Goal: Task Accomplishment & Management: Use online tool/utility

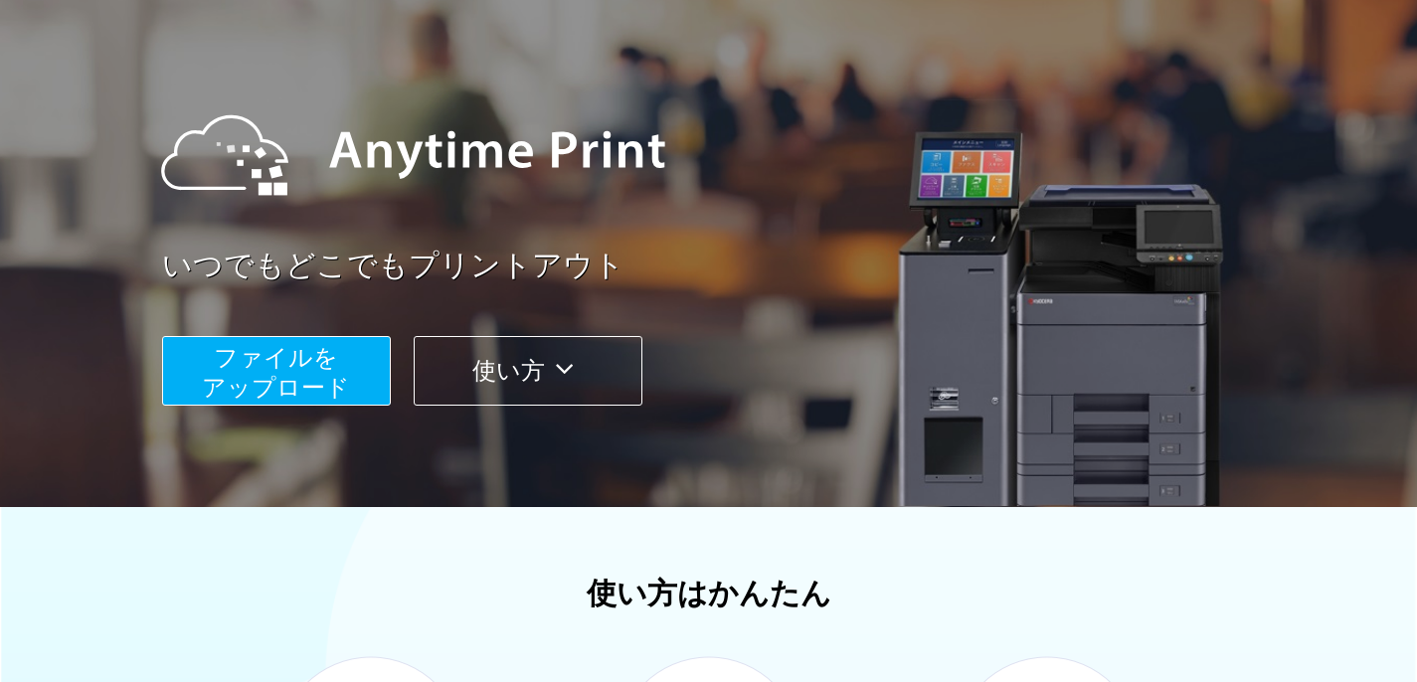
scroll to position [128, 0]
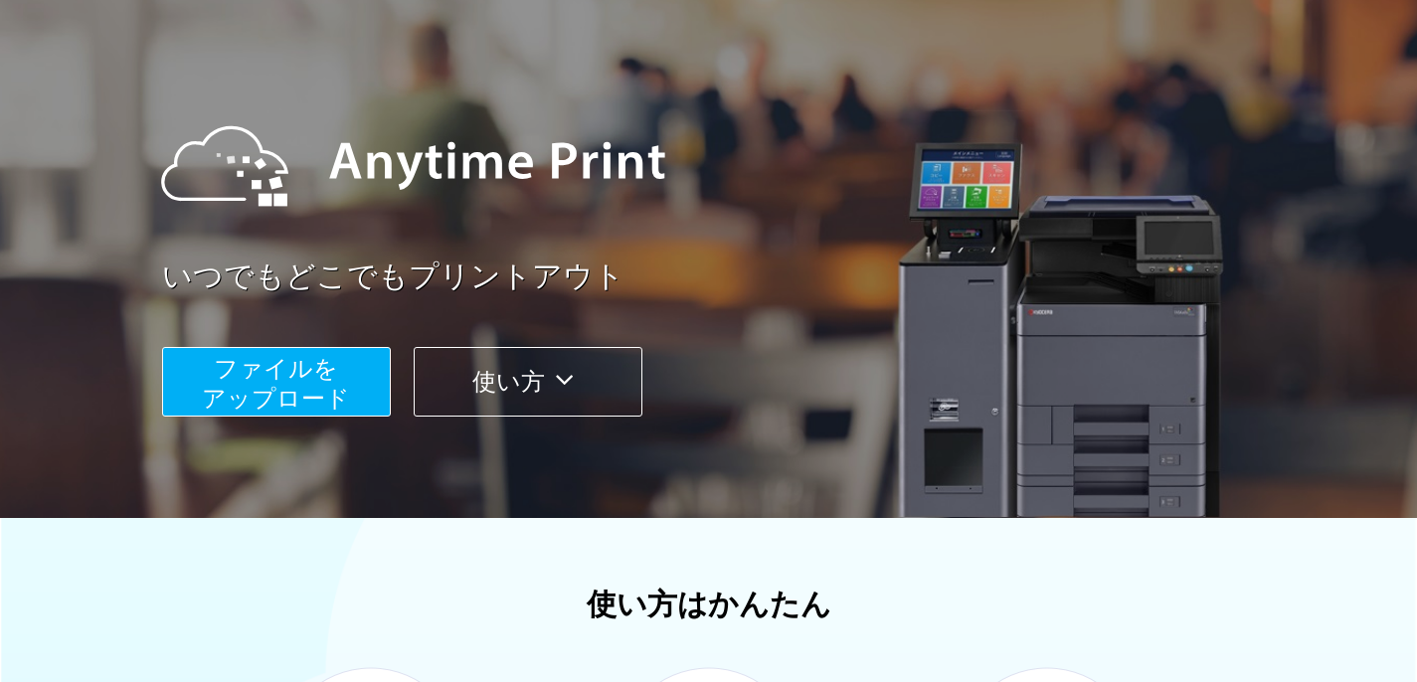
click at [315, 394] on span "ファイルを ​​アップロード" at bounding box center [276, 383] width 148 height 57
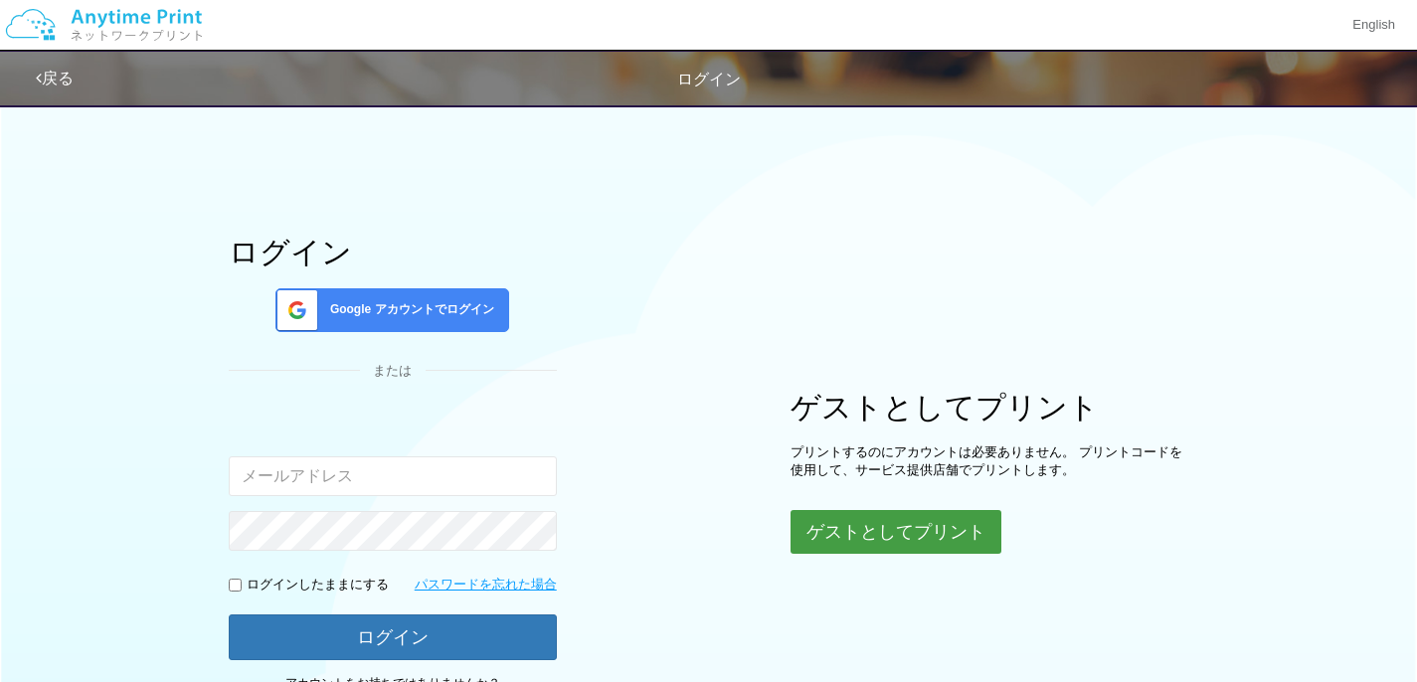
click at [823, 540] on button "ゲストとしてプリント" at bounding box center [896, 532] width 211 height 44
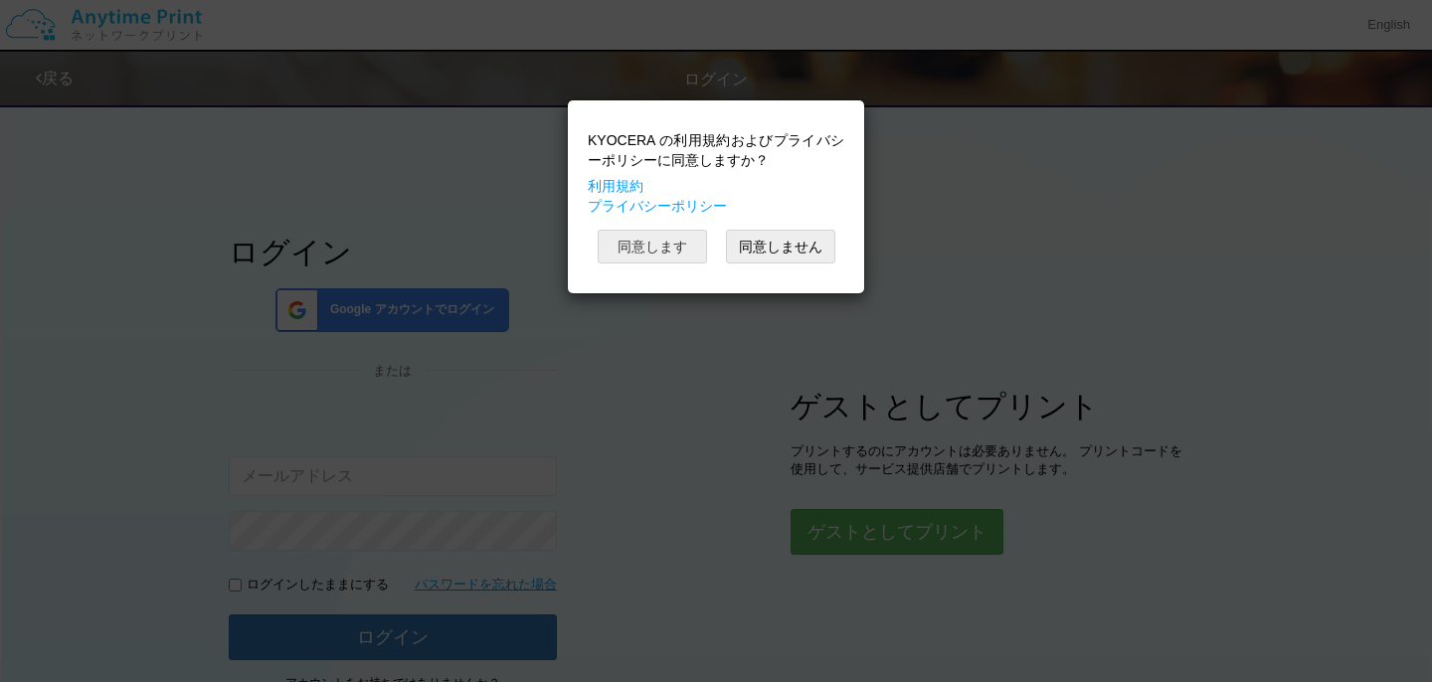
click at [656, 246] on button "同意します" at bounding box center [652, 247] width 109 height 34
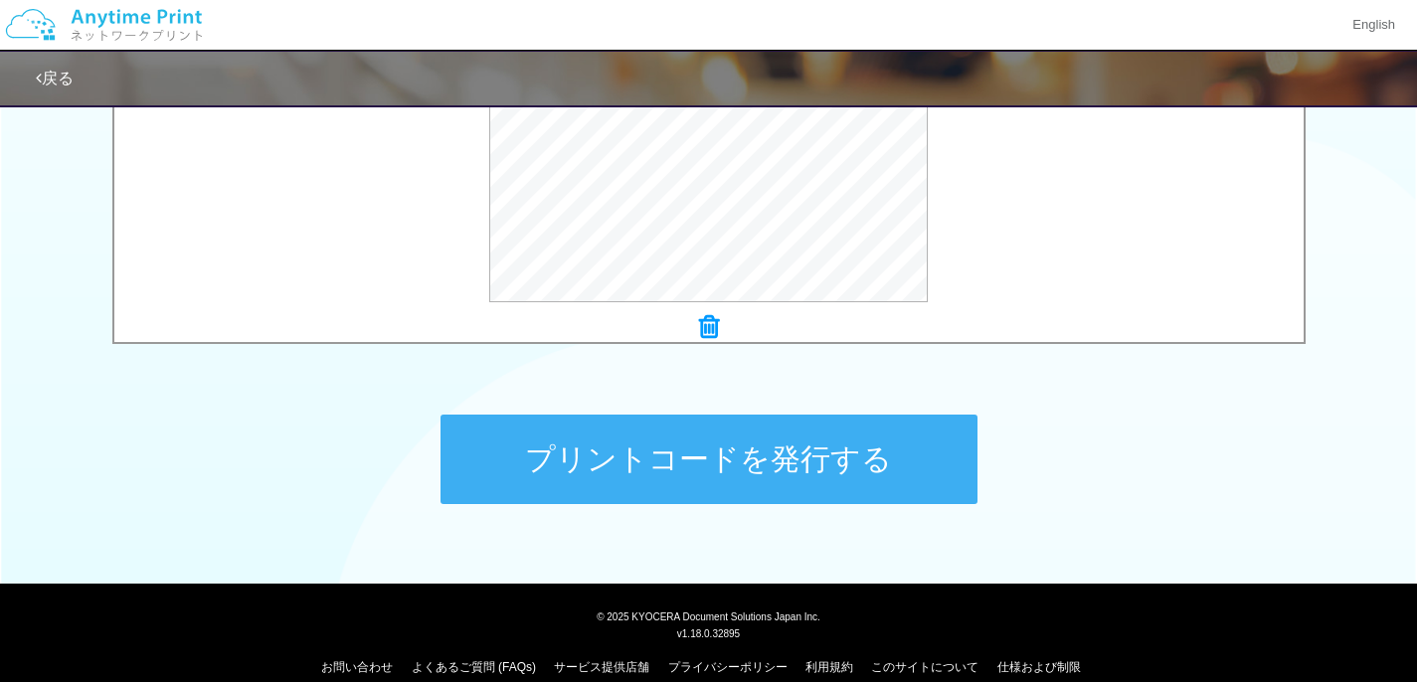
scroll to position [806, 0]
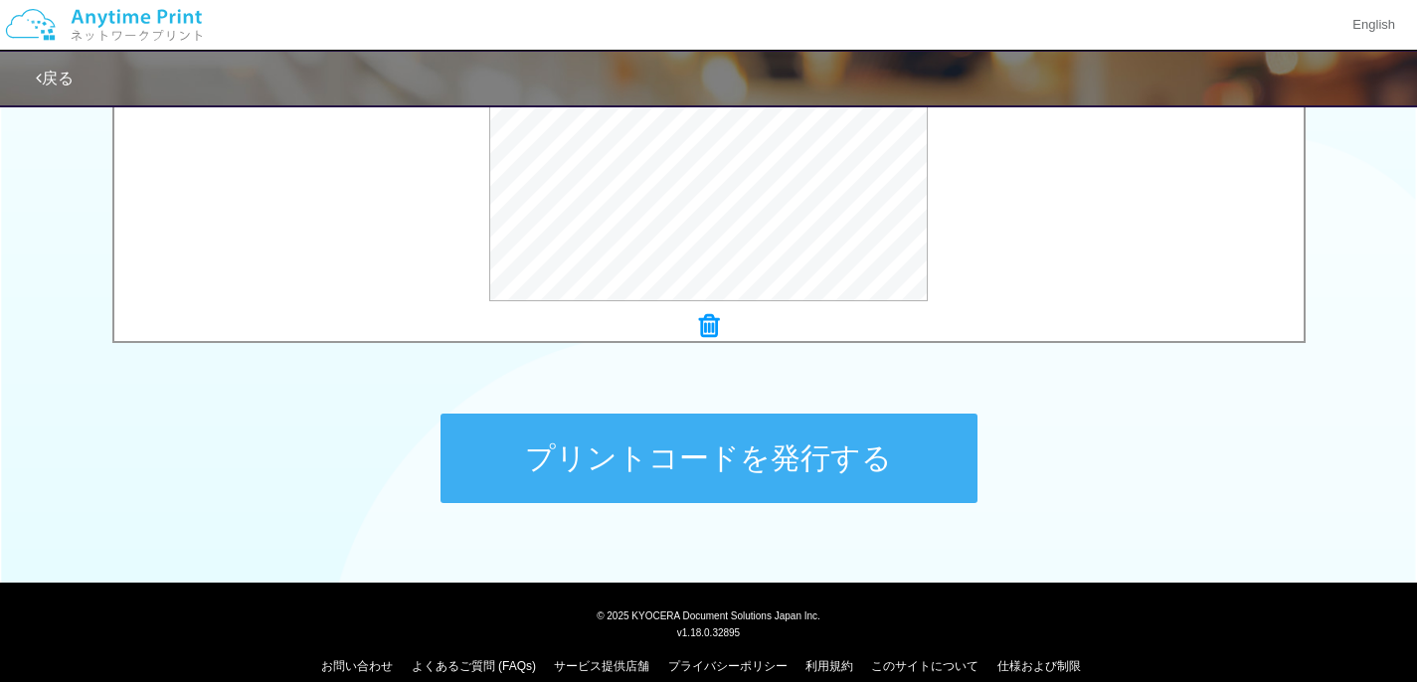
click at [586, 504] on div "プリントコードを発行する" at bounding box center [709, 458] width 597 height 209
click at [598, 477] on button "プリントコードを発行する" at bounding box center [709, 458] width 537 height 89
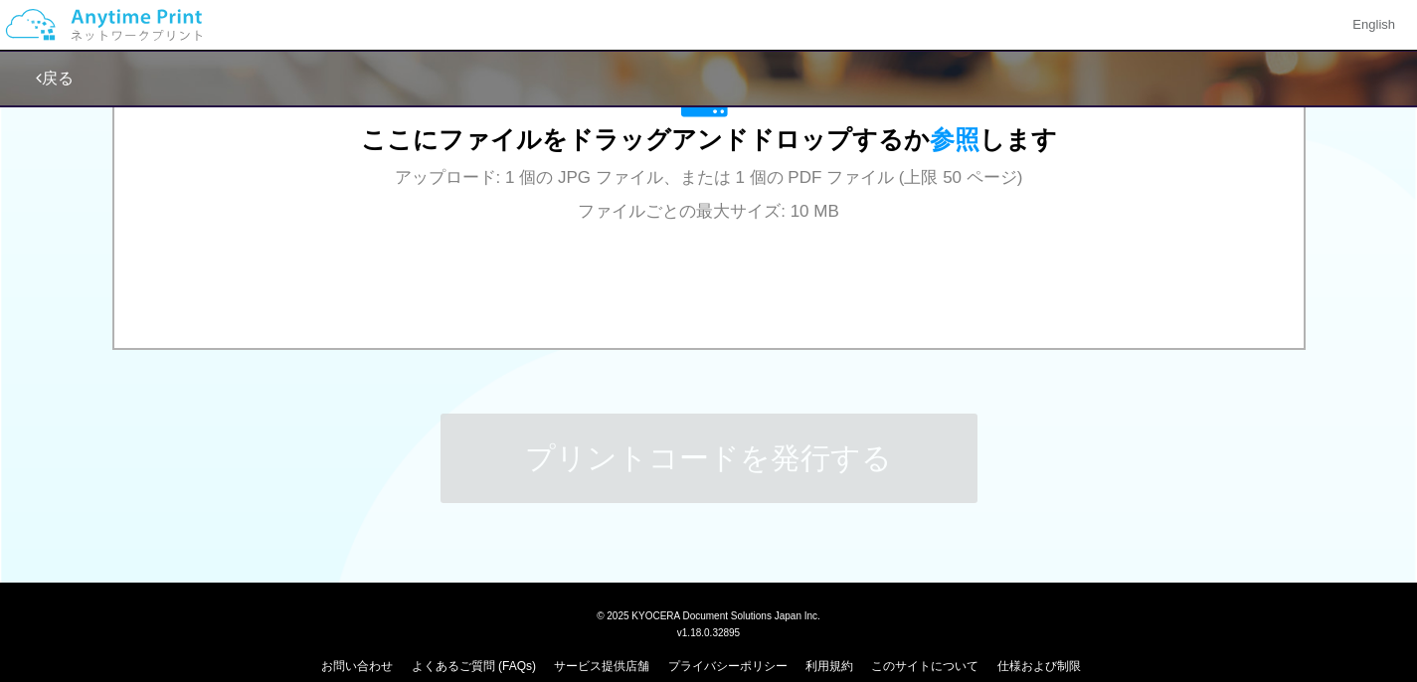
scroll to position [0, 0]
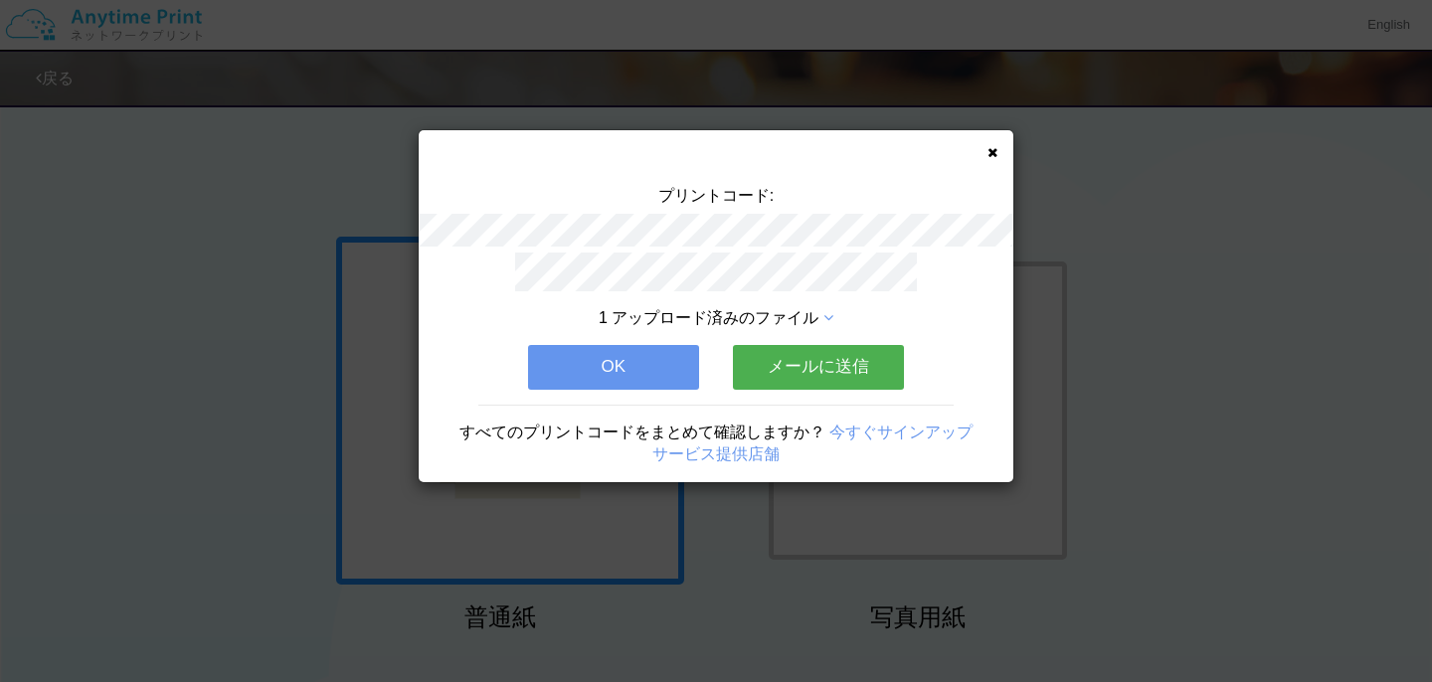
click at [984, 154] on div "プリントコード: 1 アップロード済みのファイル OK メールに送信 すべてのプリントコードをまとめて確認しますか？ 今すぐサインアップ サービス提供店舗" at bounding box center [716, 306] width 595 height 352
click at [992, 150] on icon at bounding box center [992, 152] width 10 height 13
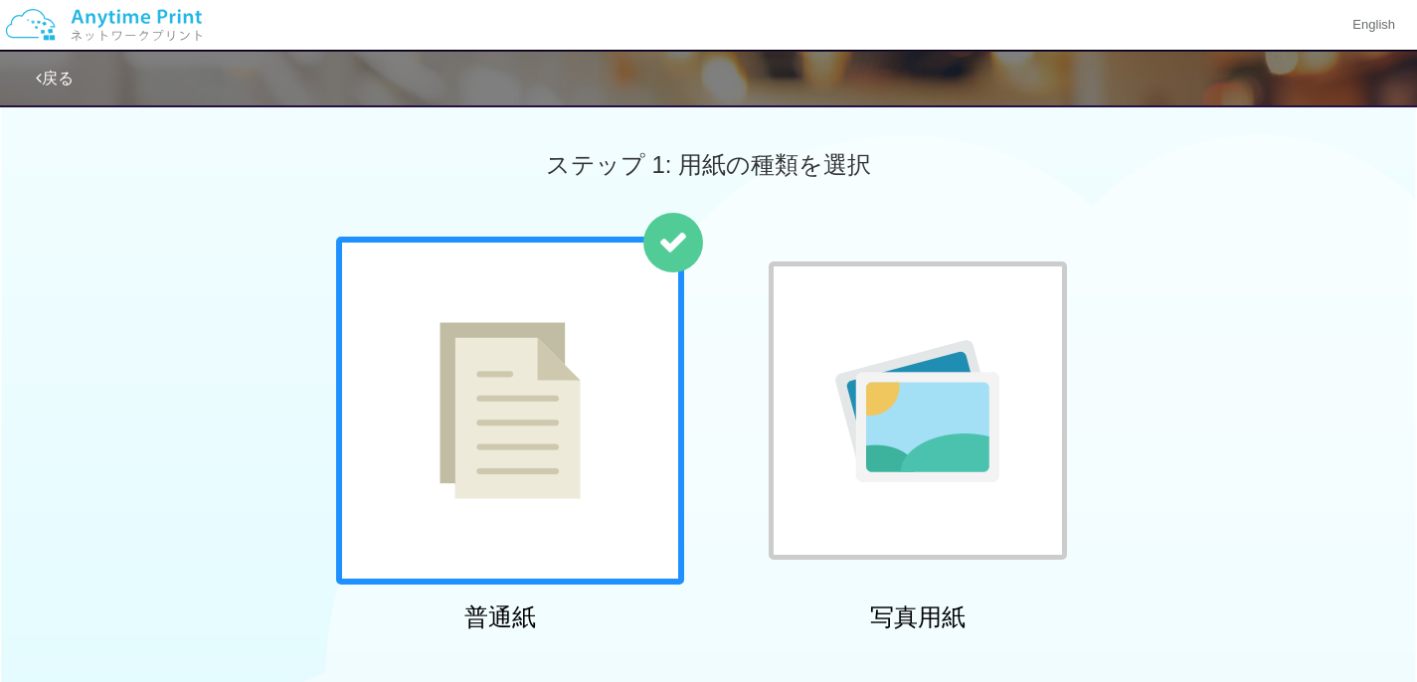
click at [458, 348] on img at bounding box center [510, 410] width 141 height 177
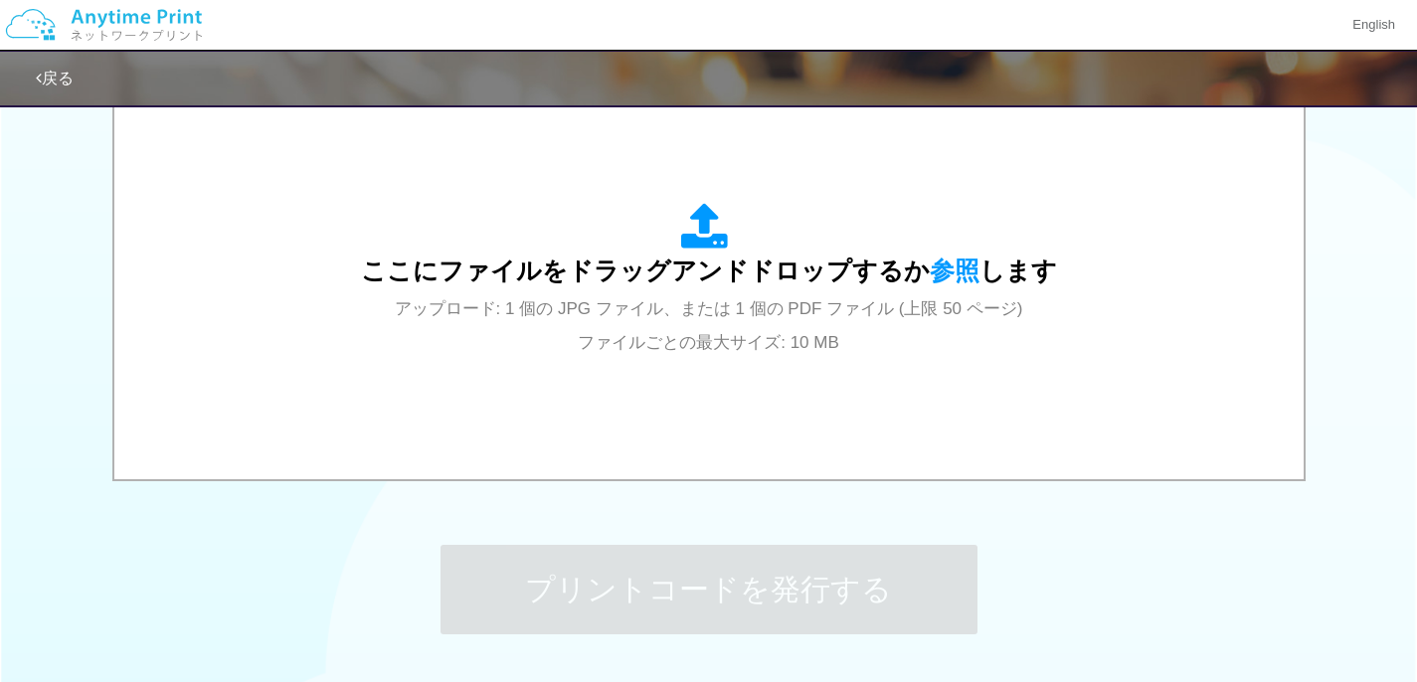
scroll to position [676, 0]
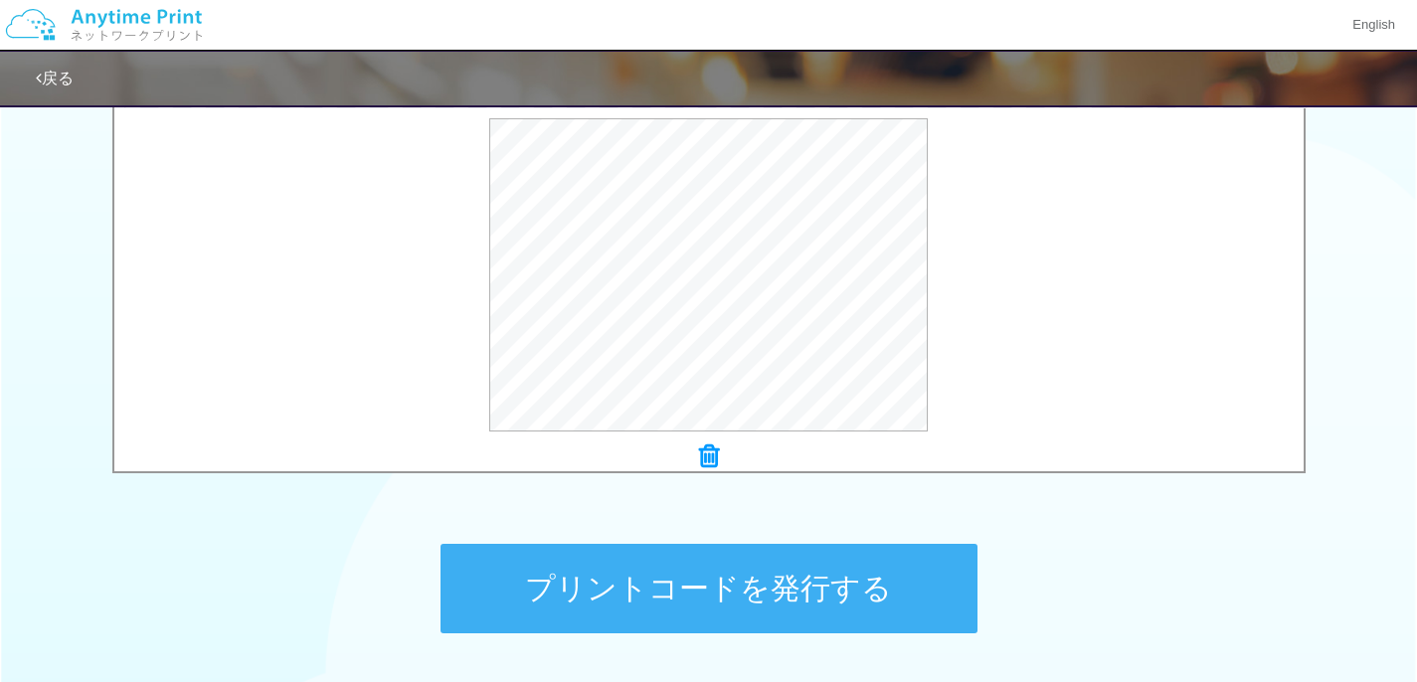
click at [745, 593] on button "プリントコードを発行する" at bounding box center [709, 588] width 537 height 89
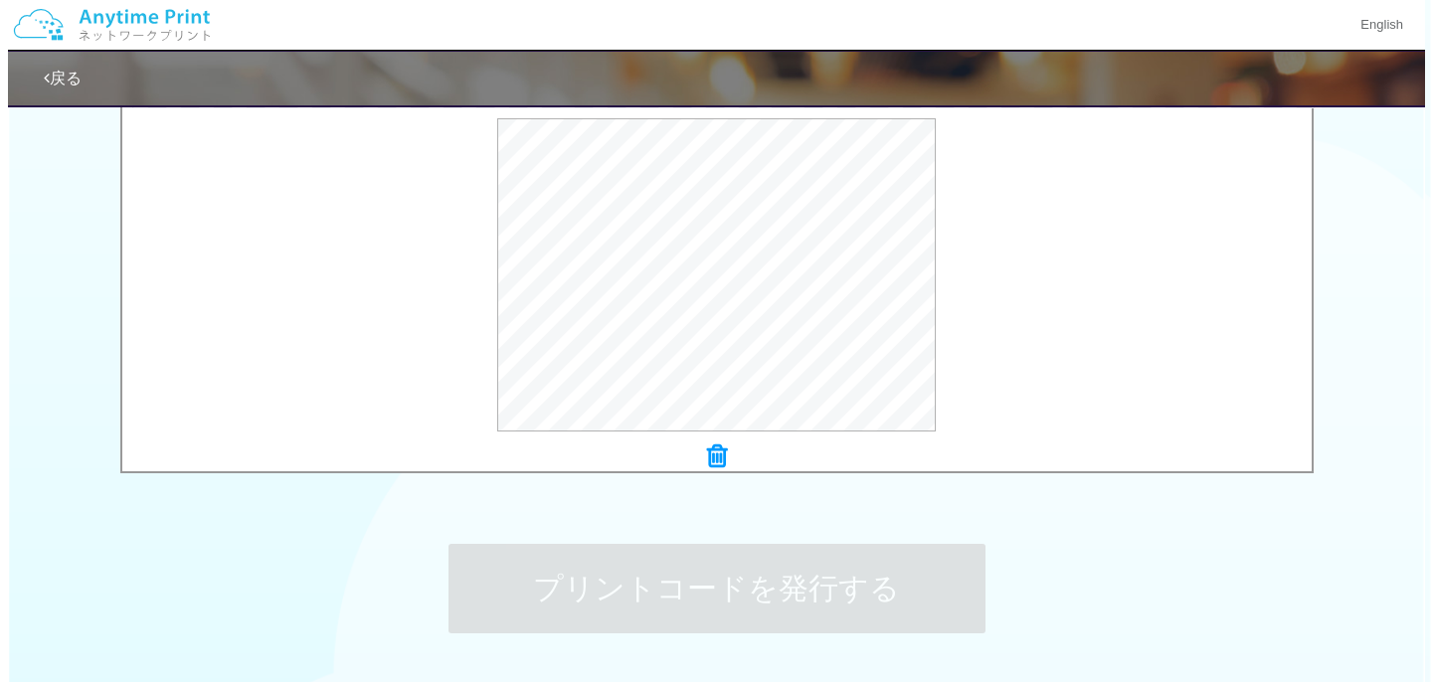
scroll to position [0, 0]
